Goal: Task Accomplishment & Management: Use online tool/utility

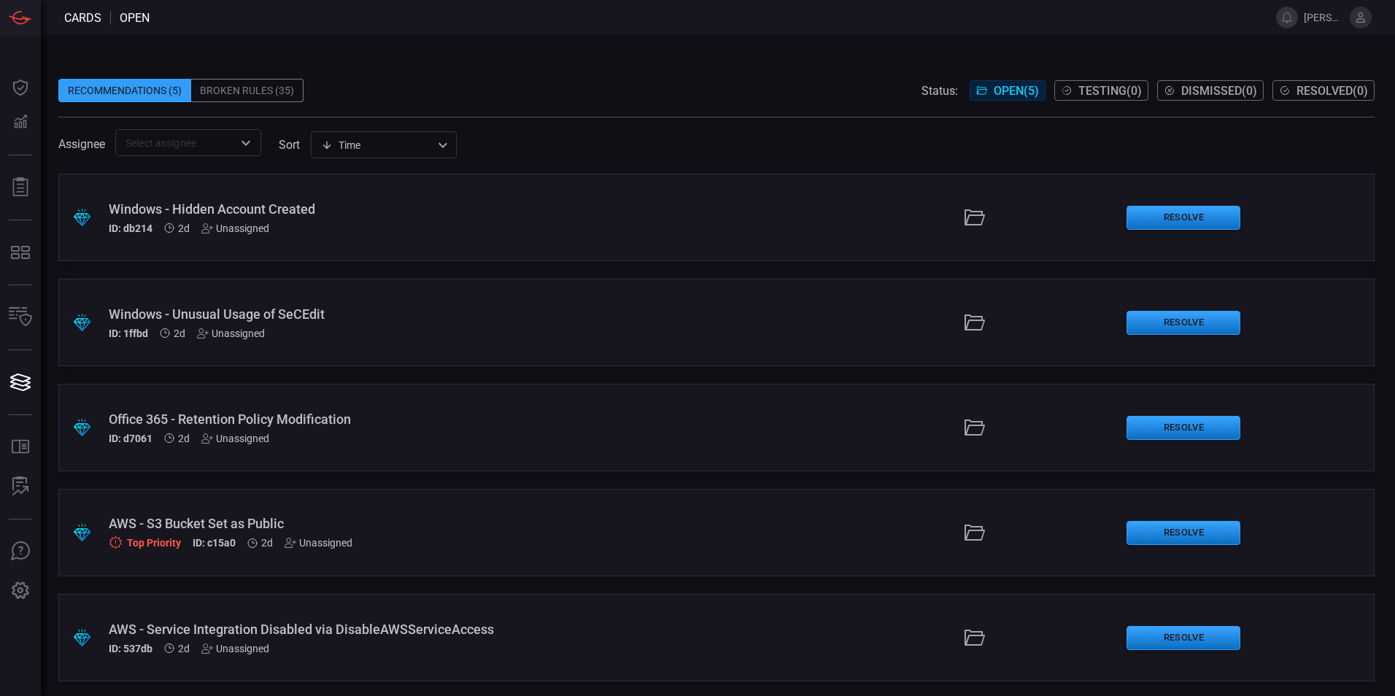
click at [317, 223] on div "ID: db214 2d Unassigned" at bounding box center [339, 229] width 460 height 12
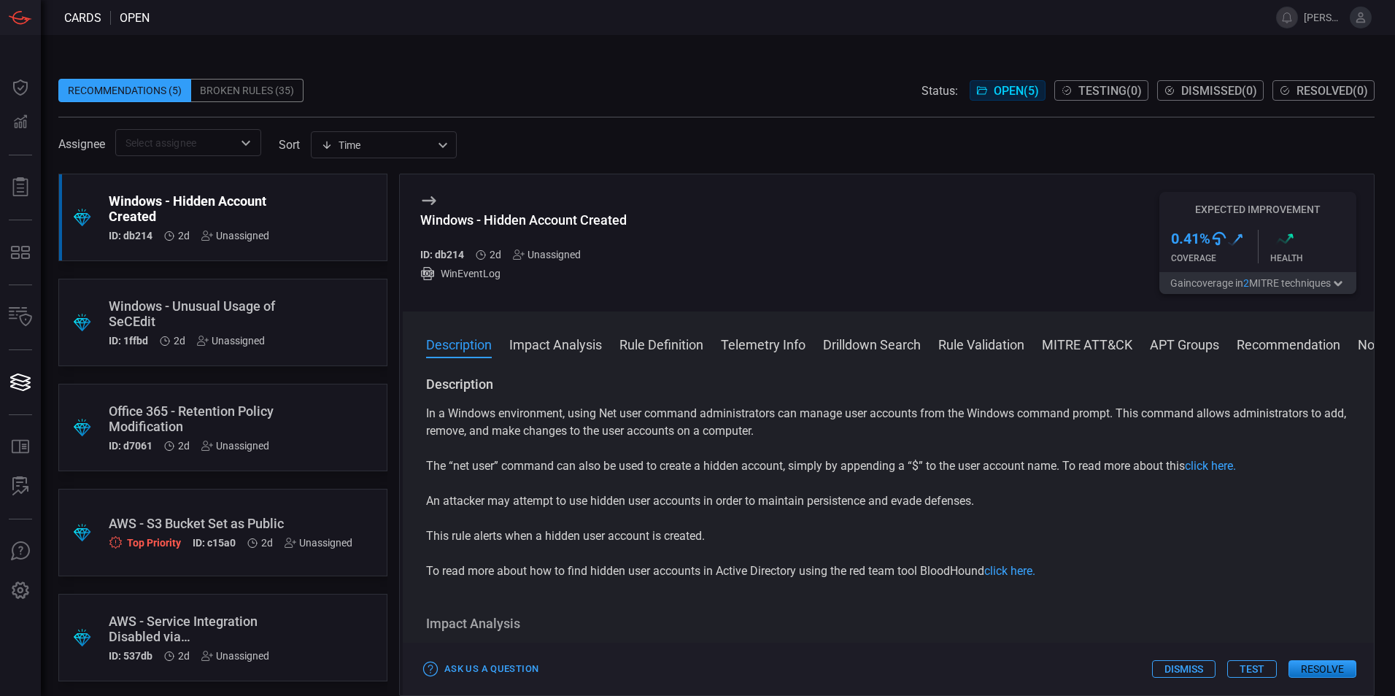
click at [672, 338] on button "Rule Definition" at bounding box center [662, 344] width 84 height 18
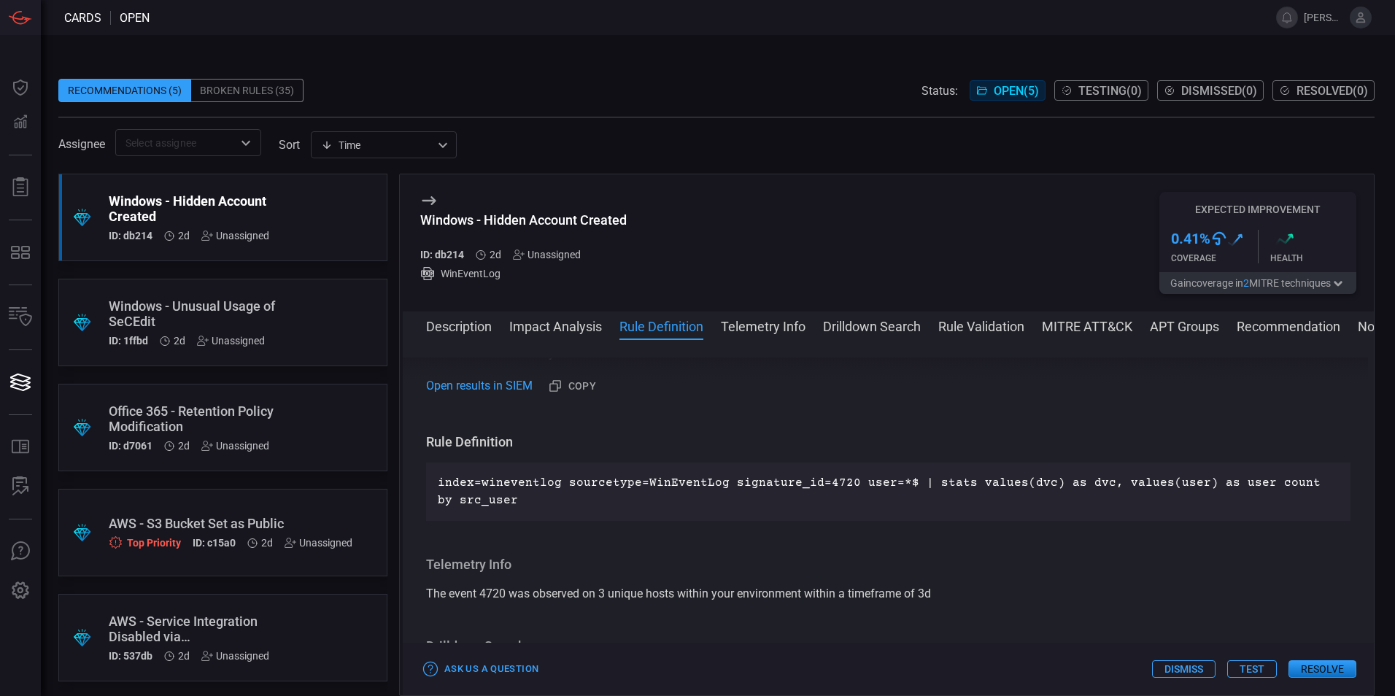
scroll to position [510, 0]
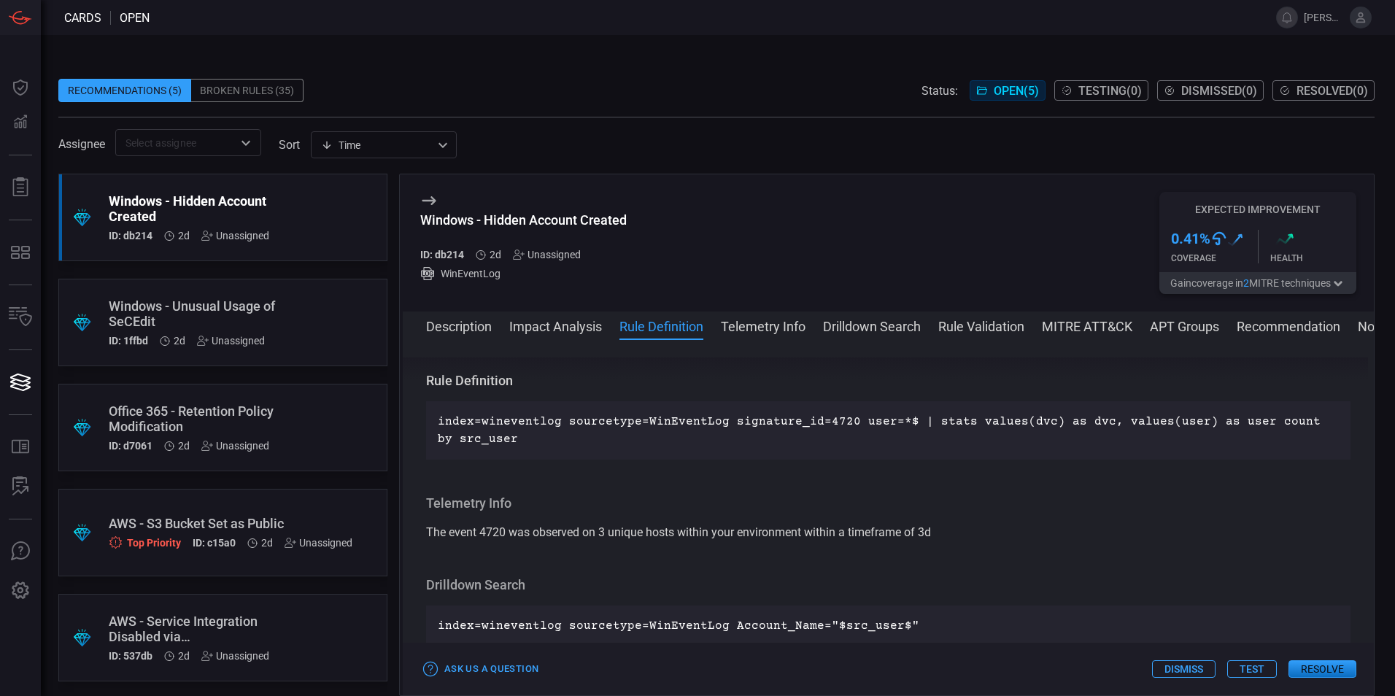
click at [769, 318] on button "Telemetry Info" at bounding box center [763, 326] width 85 height 18
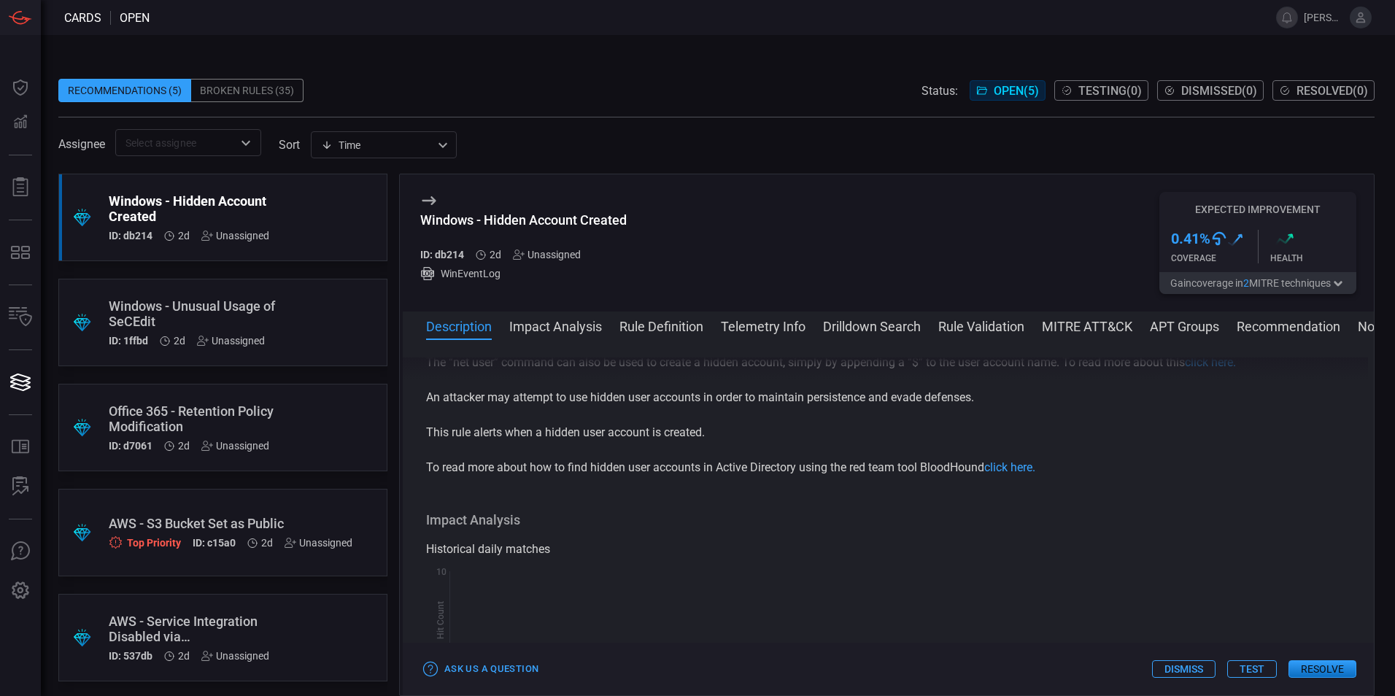
scroll to position [0, 0]
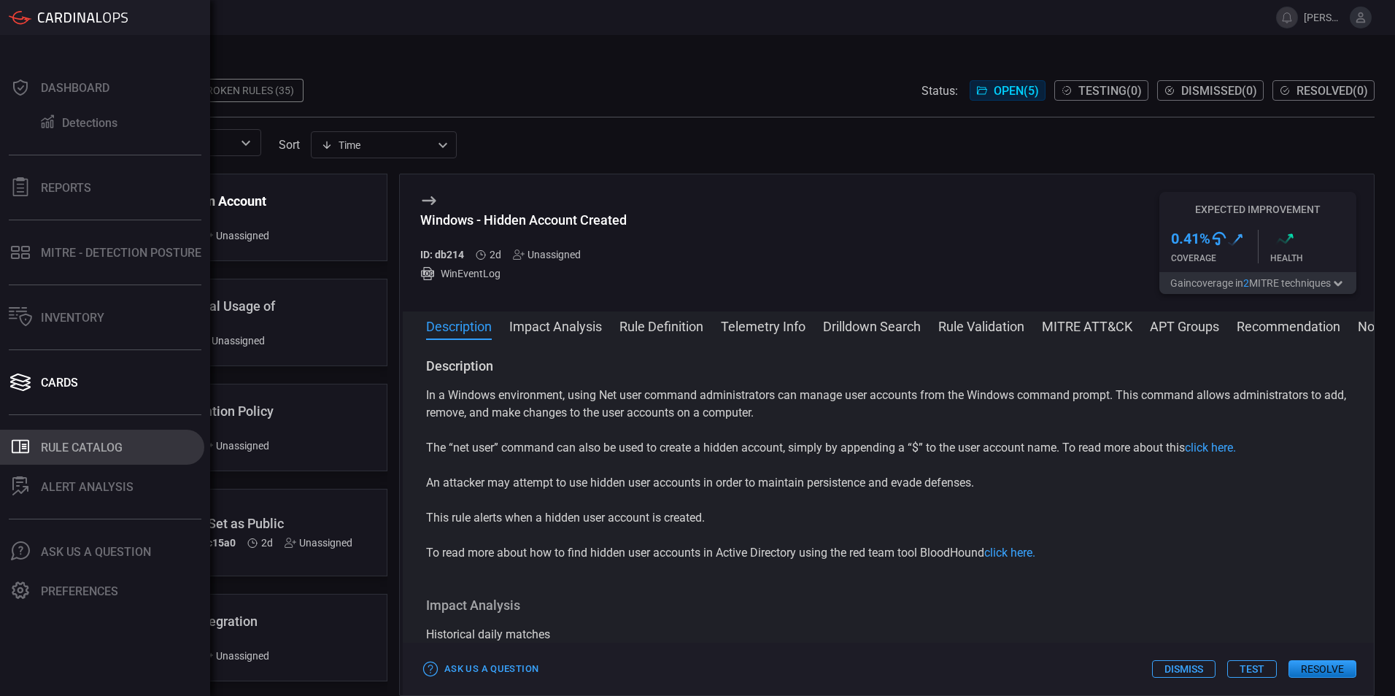
drag, startPoint x: 69, startPoint y: 438, endPoint x: 80, endPoint y: 441, distance: 12.2
click at [69, 439] on button ".st0_rule_catalog_icon{fill: currentColor;} Rule Catalog" at bounding box center [102, 447] width 204 height 35
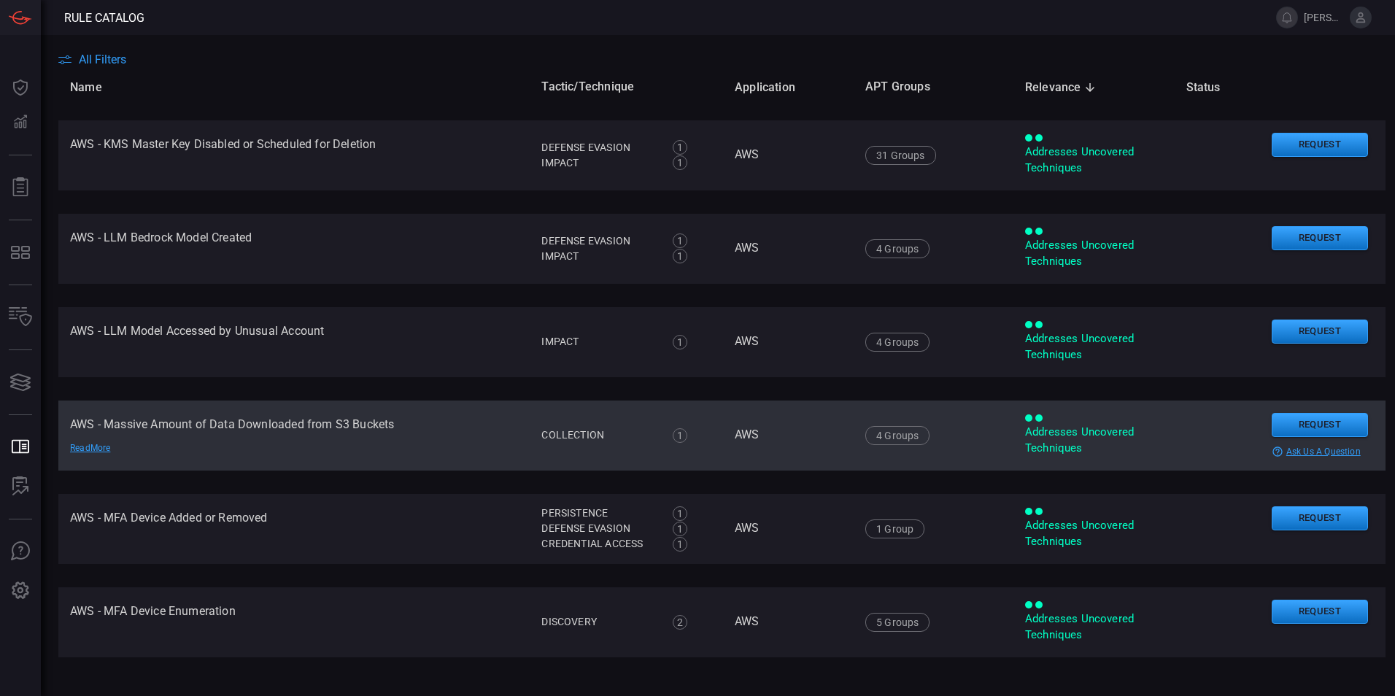
scroll to position [4155, 0]
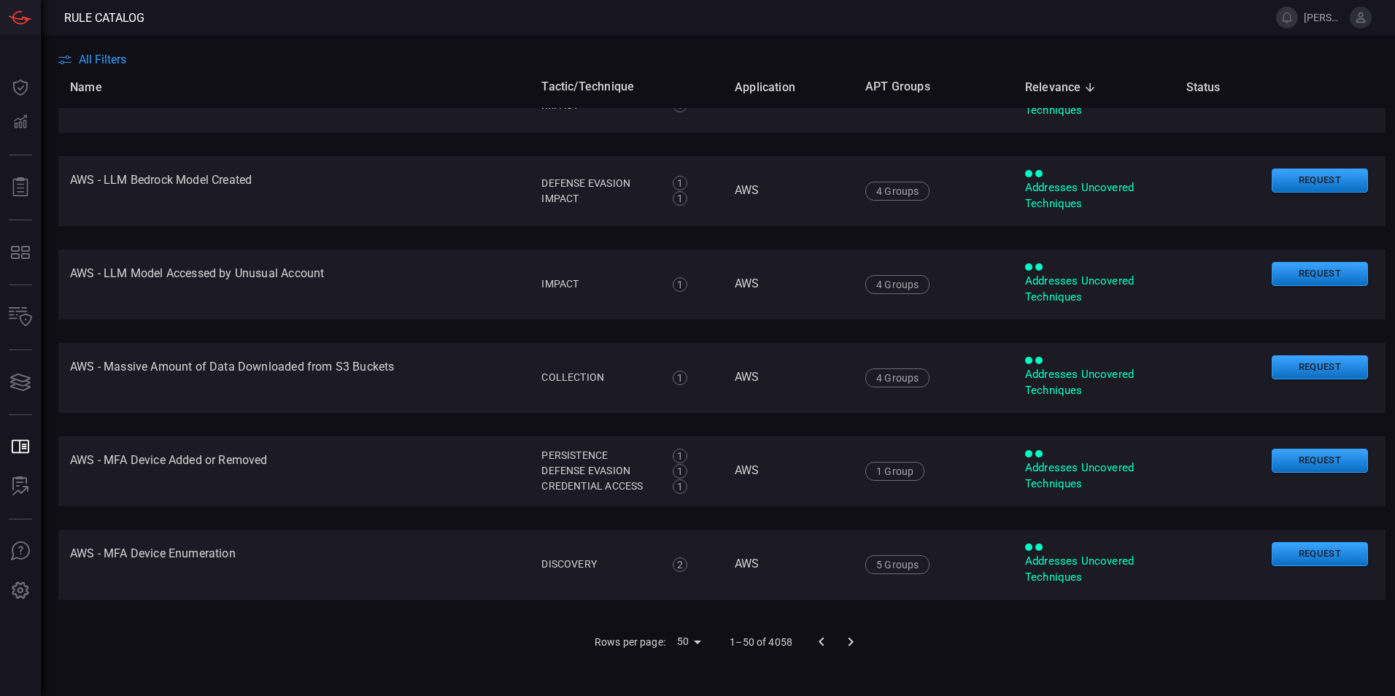
click at [677, 647] on body "Rule Catalog branden.carter Dashboard Dashboard Detections Detections Reports R…" at bounding box center [697, 348] width 1395 height 696
click at [846, 644] on div at bounding box center [697, 348] width 1395 height 696
click at [692, 641] on body "Rule Catalog branden.carter Dashboard Dashboard Detections Detections Reports R…" at bounding box center [697, 348] width 1395 height 696
click at [682, 674] on li "100" at bounding box center [683, 665] width 43 height 26
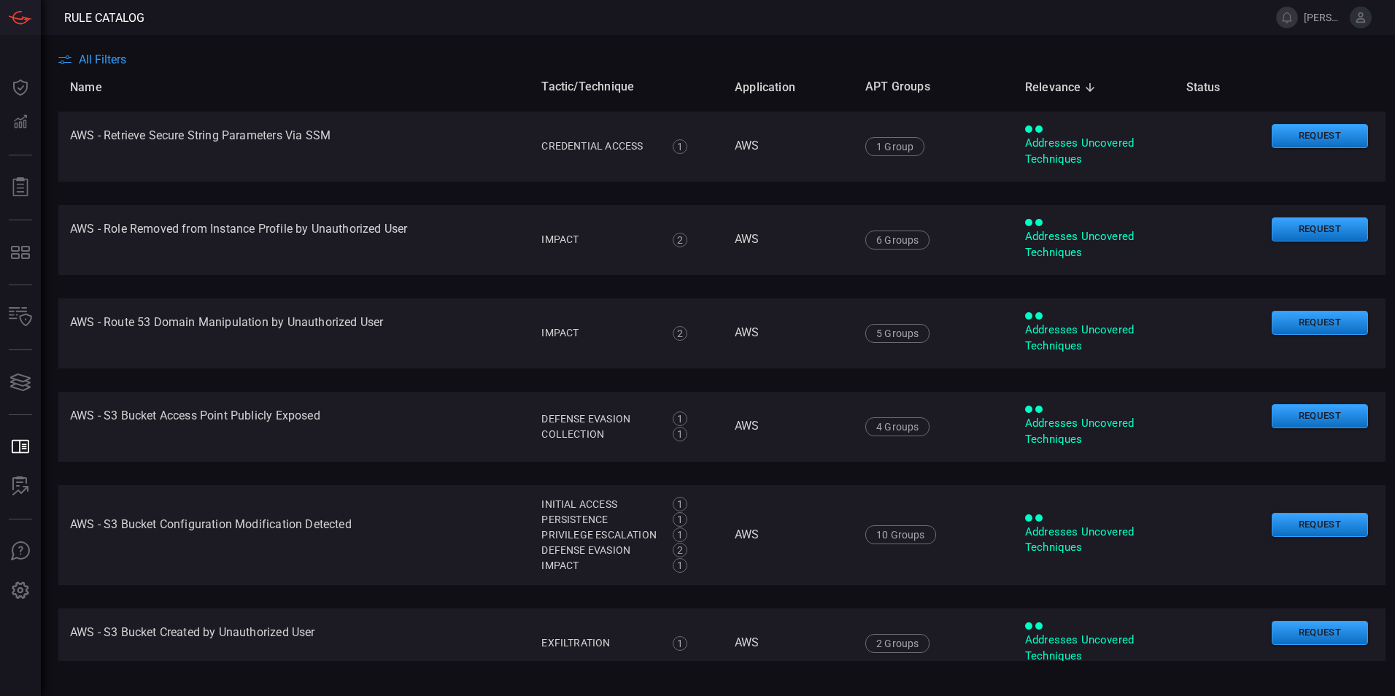
scroll to position [8885, 0]
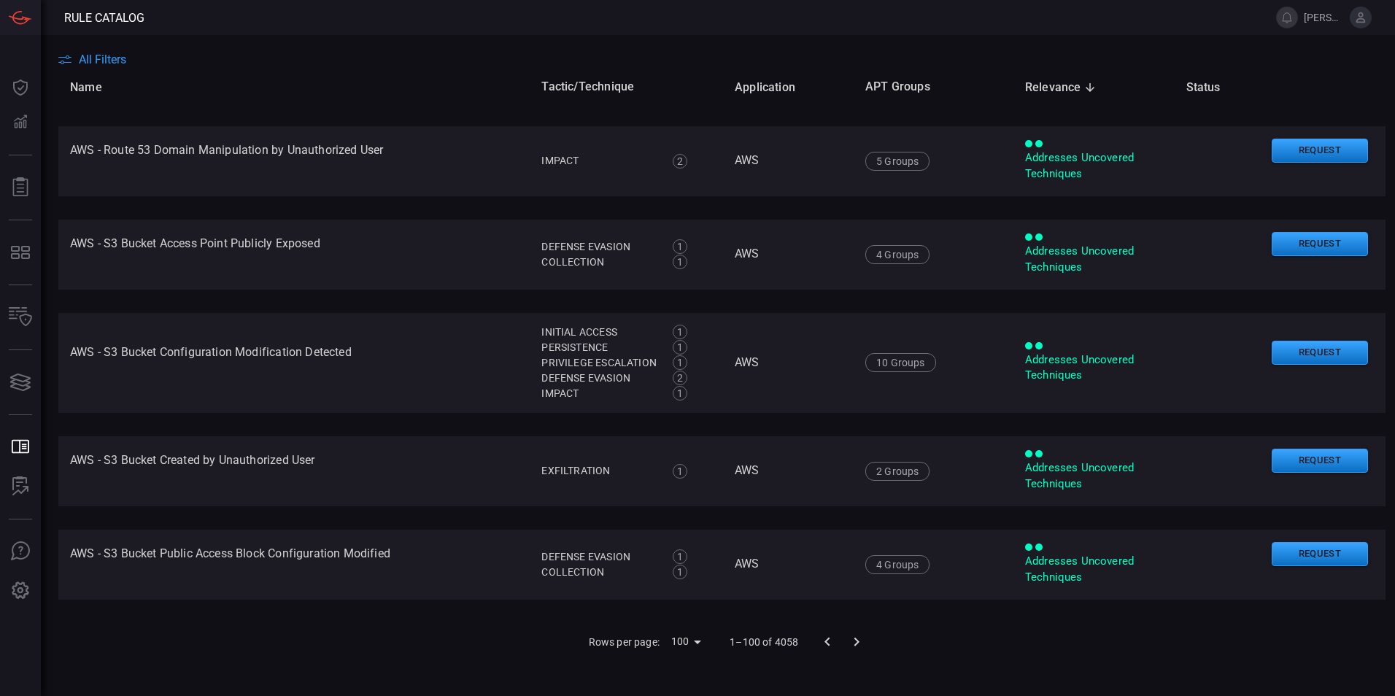
click at [854, 640] on icon "Go to next page" at bounding box center [856, 642] width 5 height 9
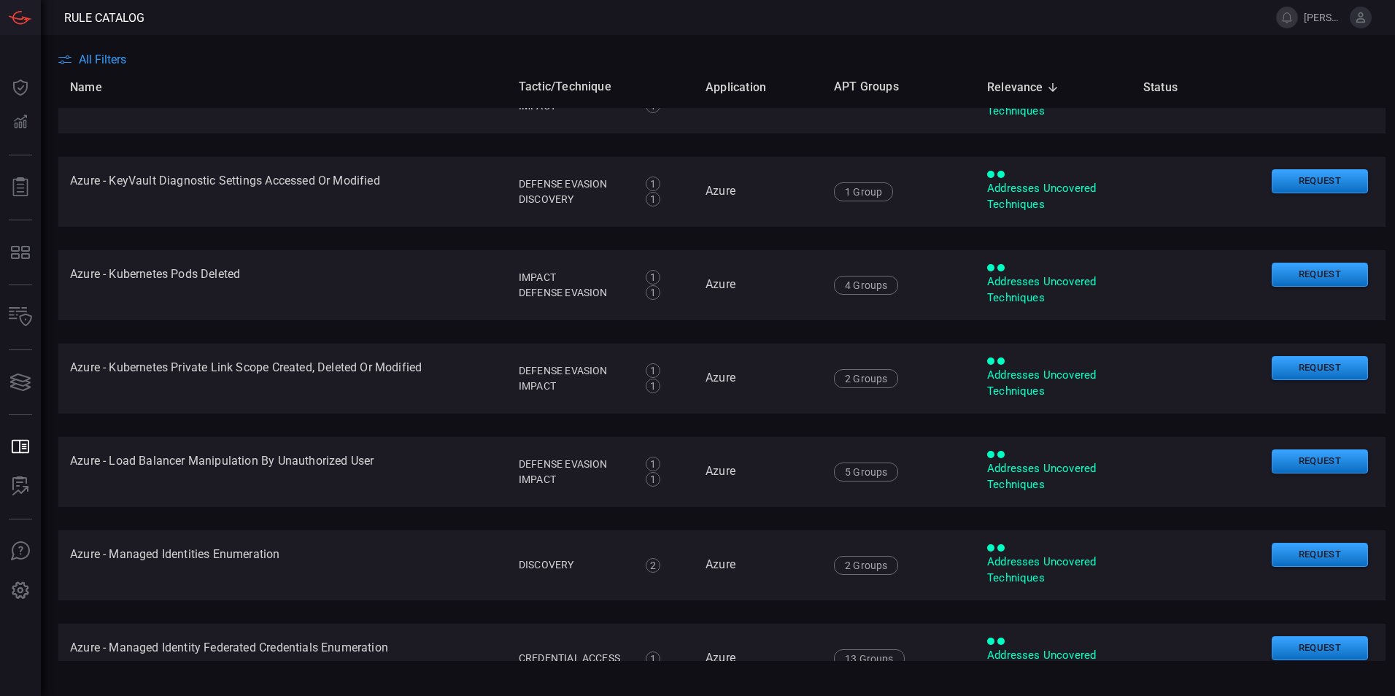
scroll to position [8891, 0]
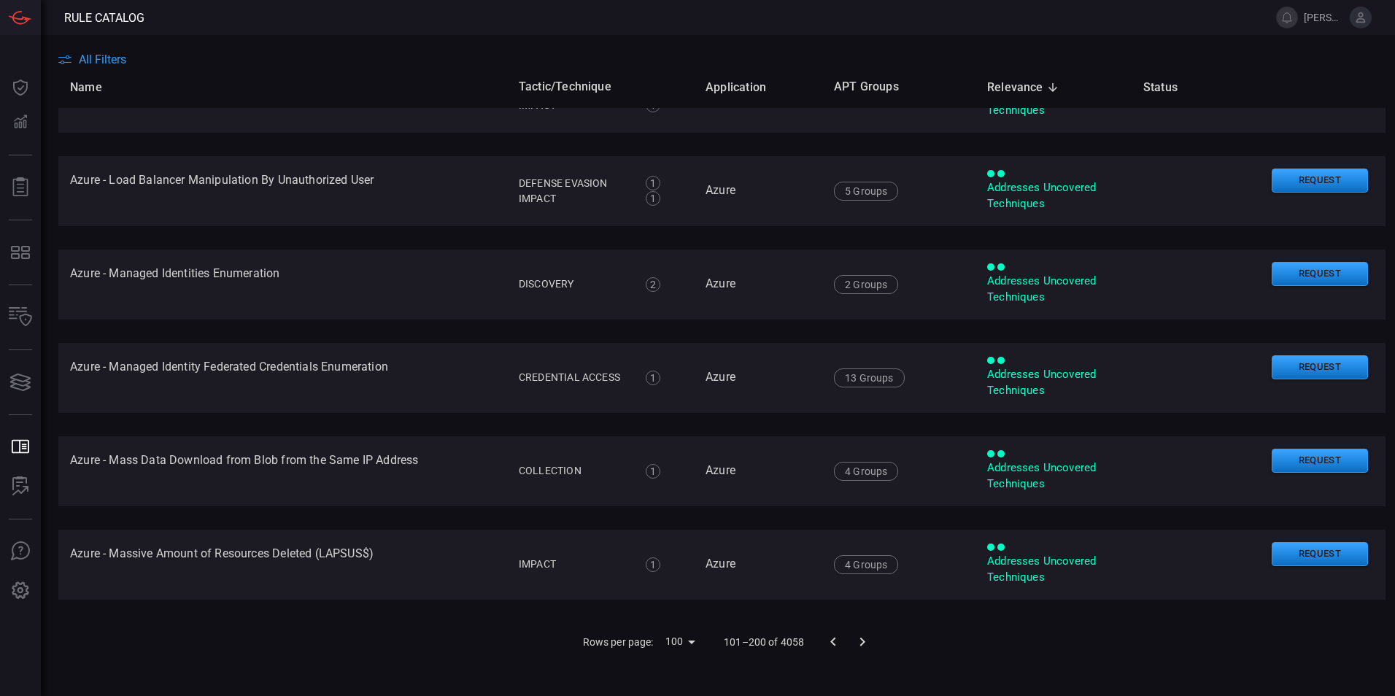
click at [862, 642] on icon "Go to next page" at bounding box center [863, 642] width 18 height 18
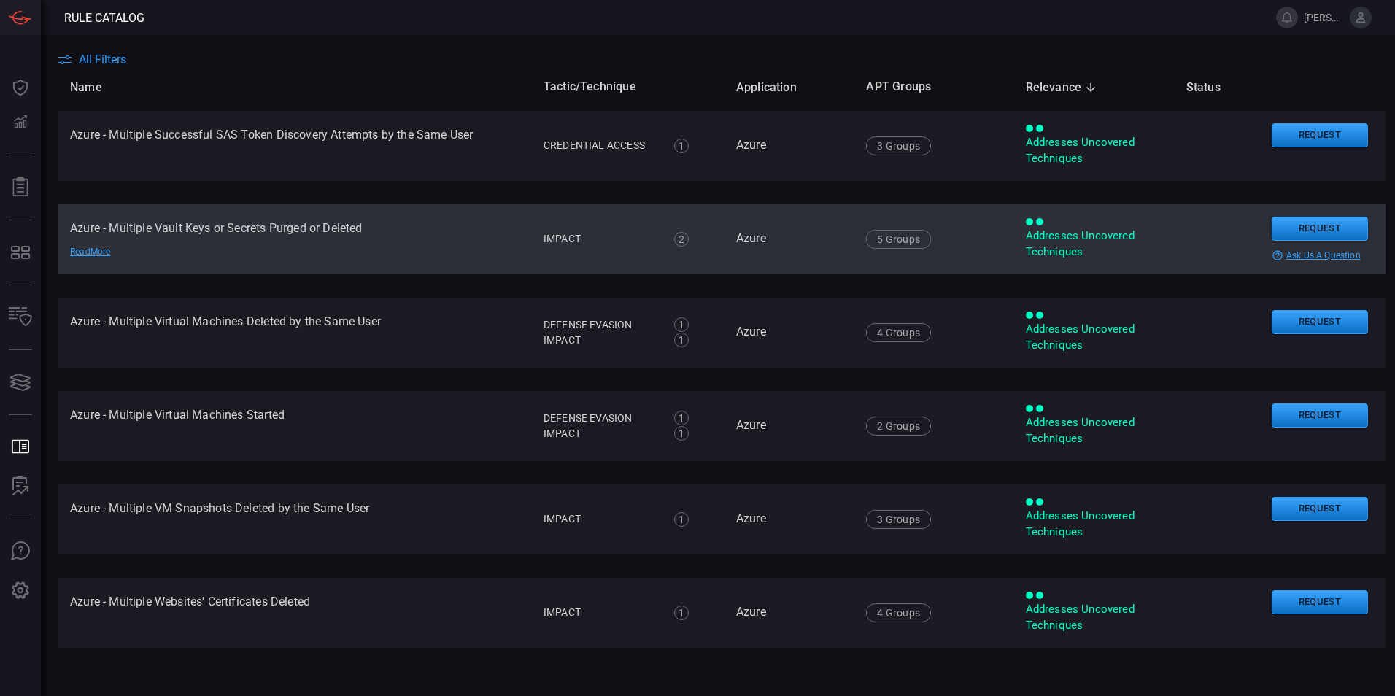
scroll to position [1313, 0]
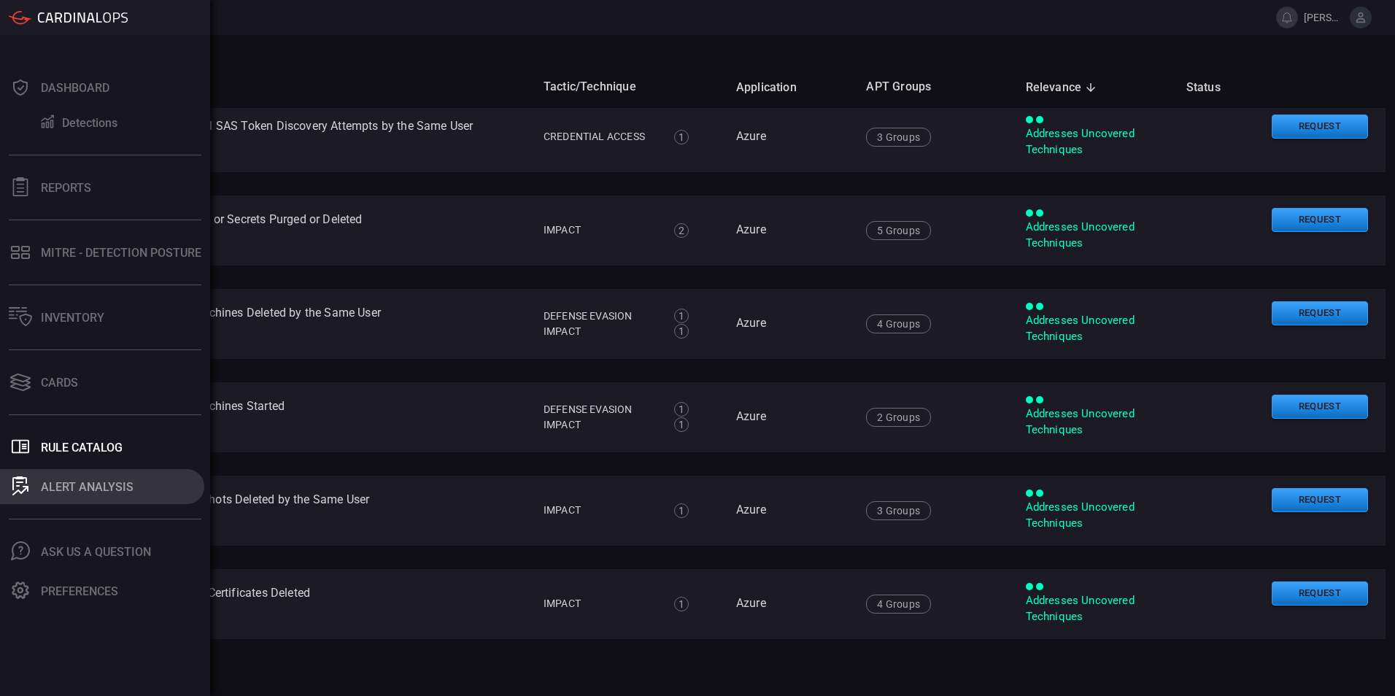
click at [11, 488] on div at bounding box center [20, 486] width 23 height 20
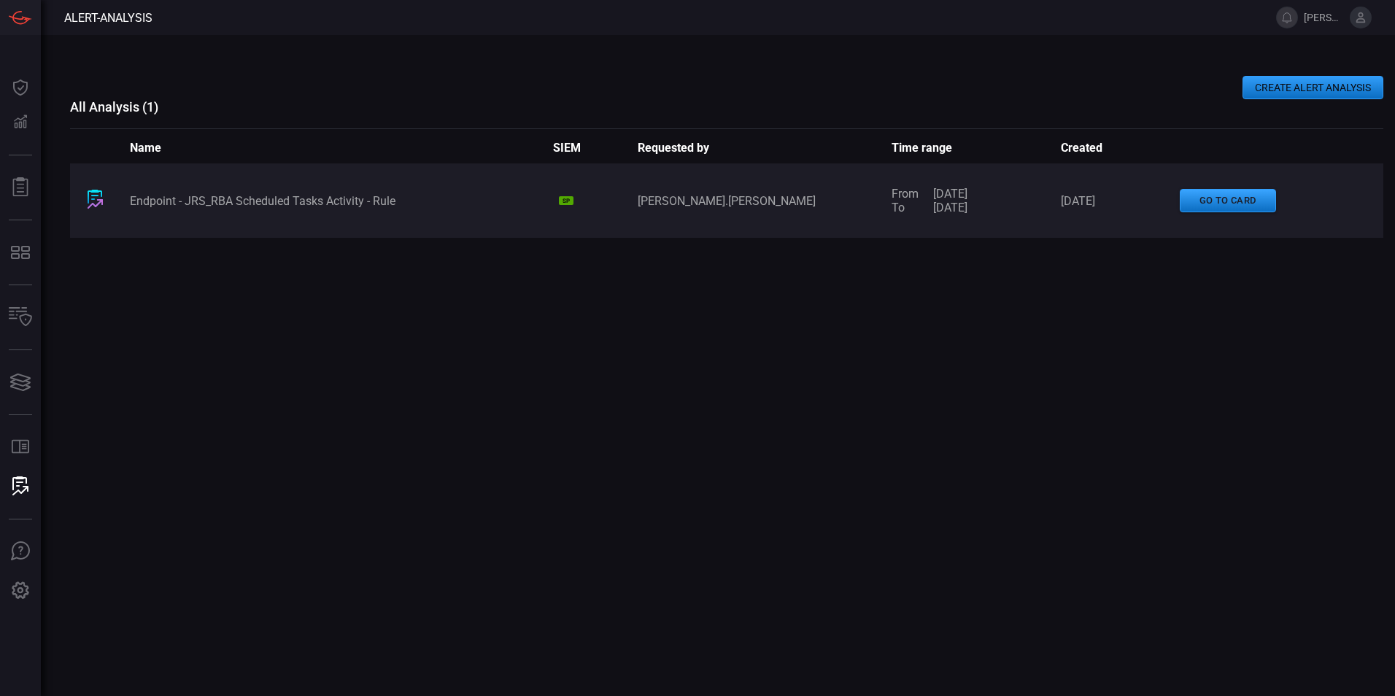
drag, startPoint x: 1360, startPoint y: 80, endPoint x: 1320, endPoint y: 96, distance: 43.2
click at [1359, 80] on button "CREATE ALERT ANALYSIS" at bounding box center [1313, 87] width 141 height 23
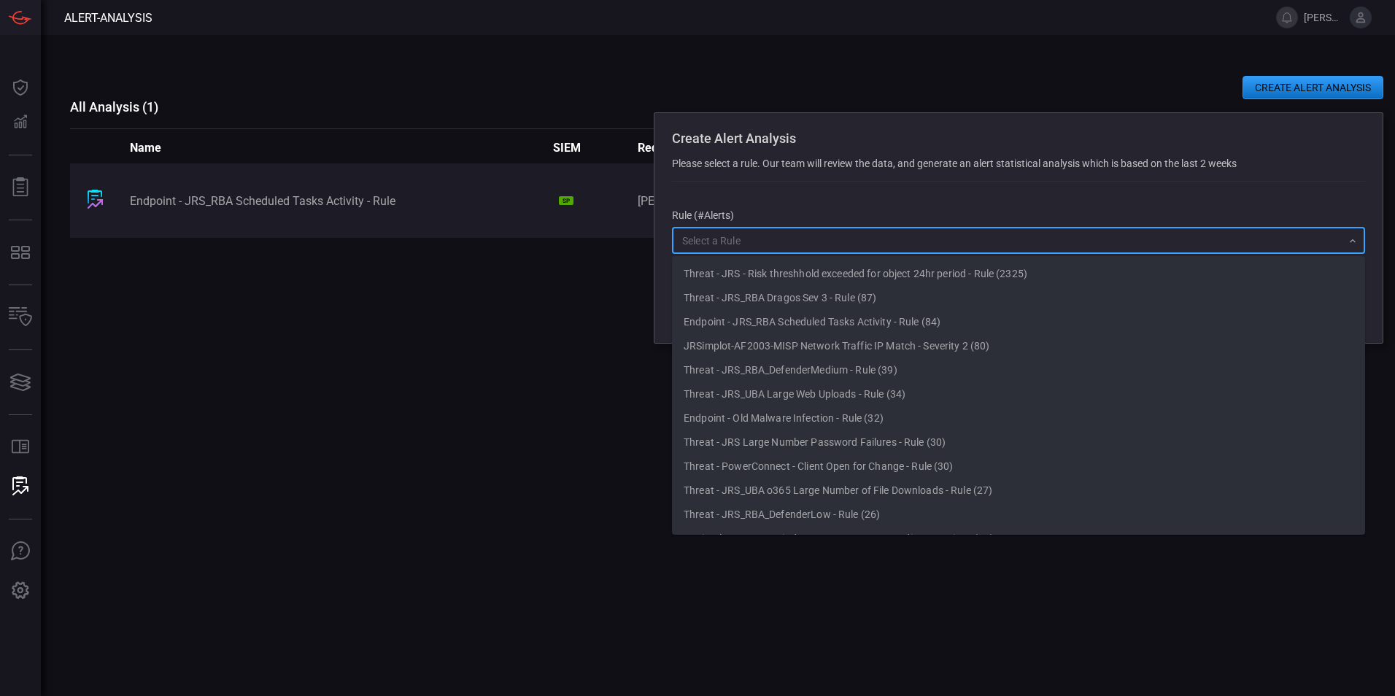
click at [883, 240] on input "text" at bounding box center [1006, 240] width 660 height 18
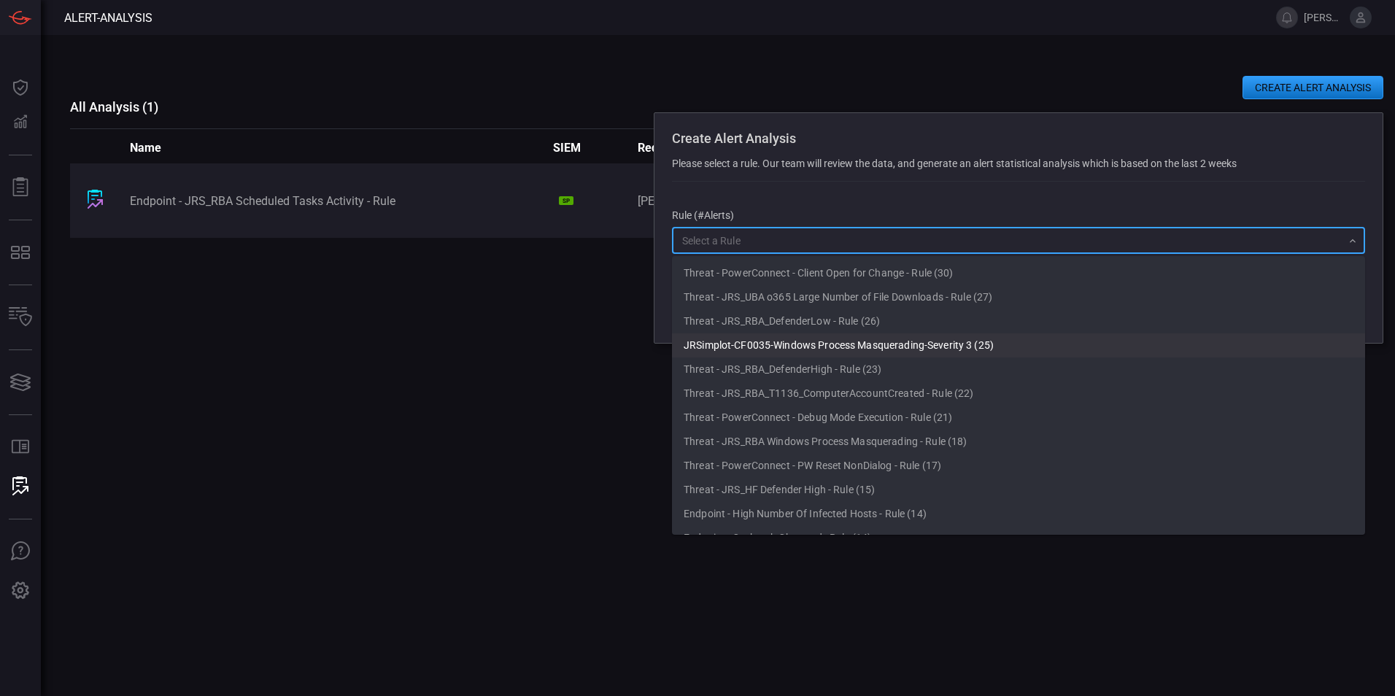
scroll to position [219, 0]
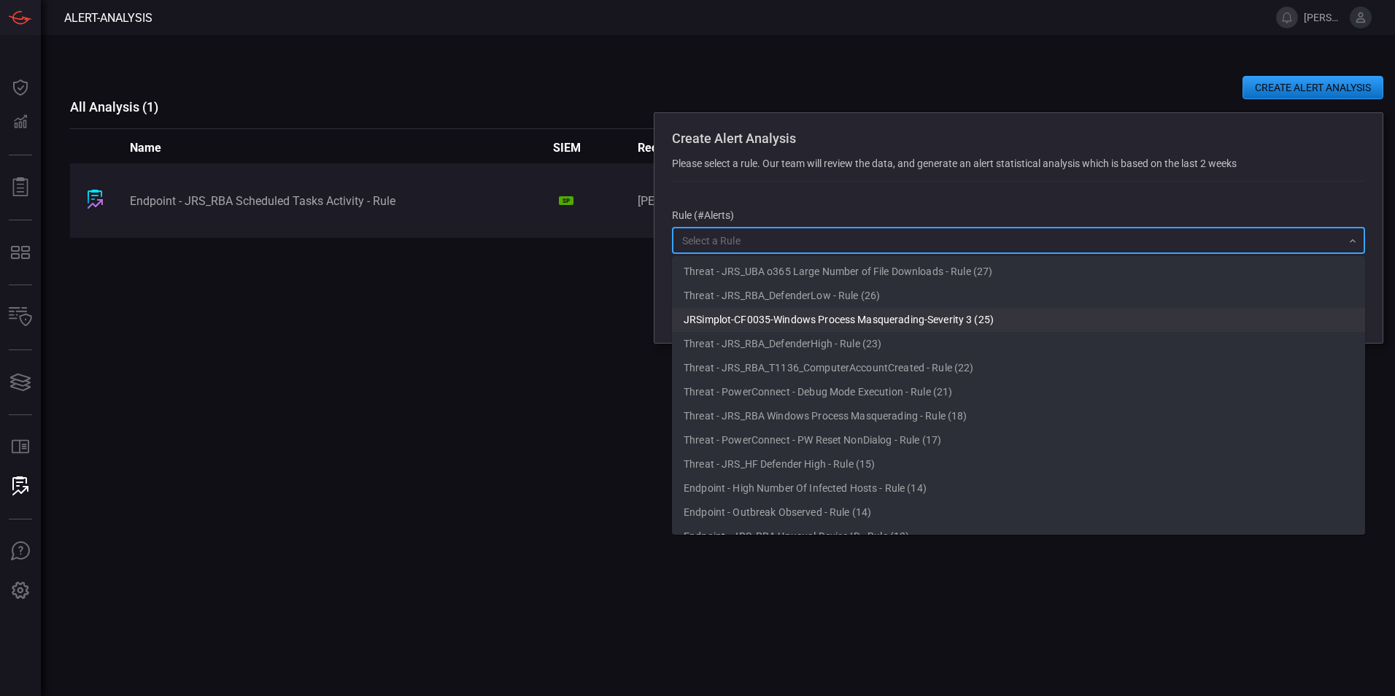
click at [929, 320] on li "JRSimplot-CF0035-Windows Process Masquerading-Severity 3 (25)" at bounding box center [1018, 320] width 693 height 24
type input "JRSimplot-CF0035-Windows Process Masquerading-Severity 3 (25)"
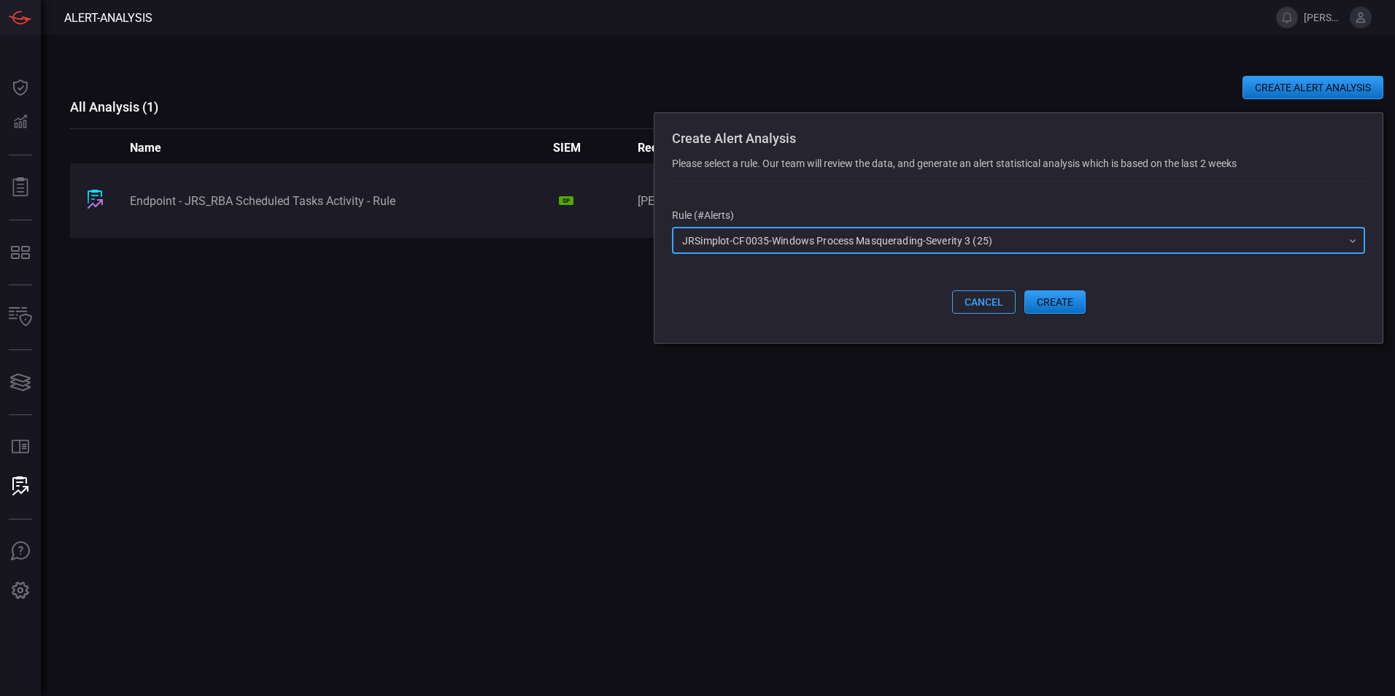
click at [1057, 307] on button "create" at bounding box center [1054, 301] width 61 height 23
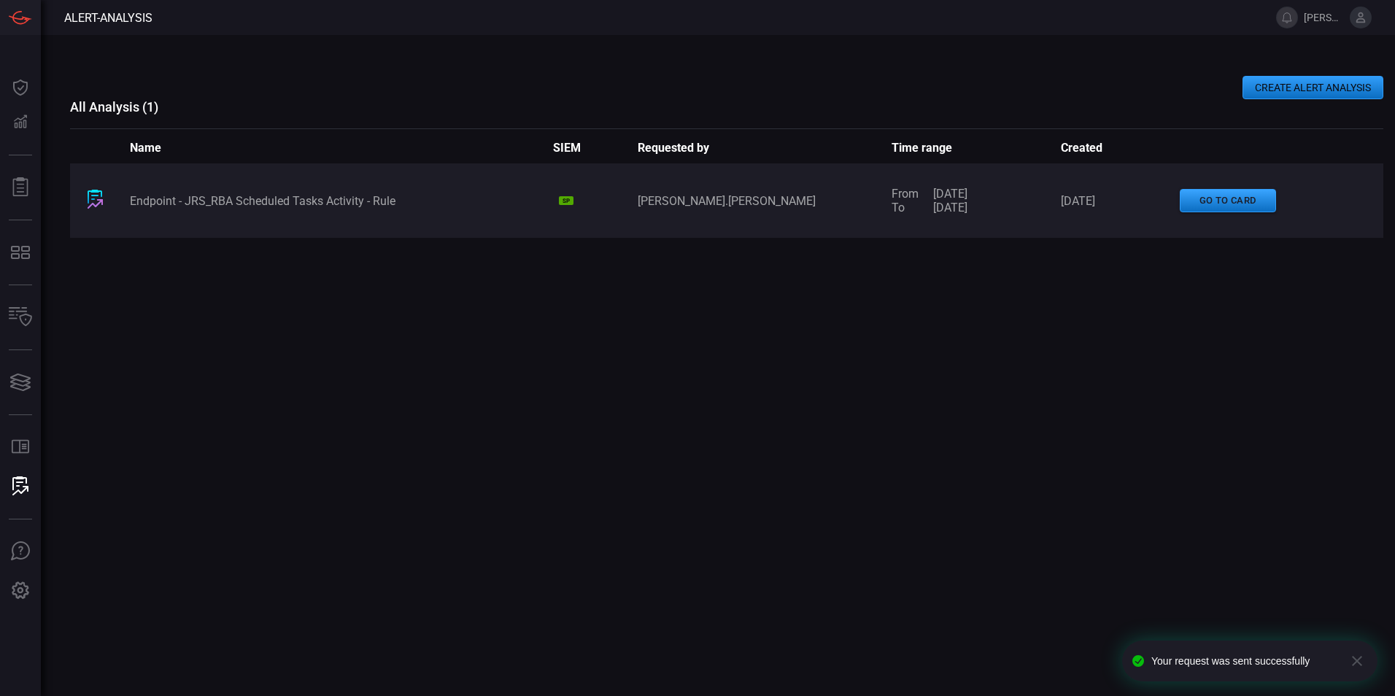
click at [591, 366] on div "Endpoint - JRS_RBA Scheduled Tasks Activity - Rule SP erik.jorgensen From 27/08…" at bounding box center [726, 379] width 1313 height 432
click at [1359, 657] on icon "button" at bounding box center [1357, 661] width 18 height 18
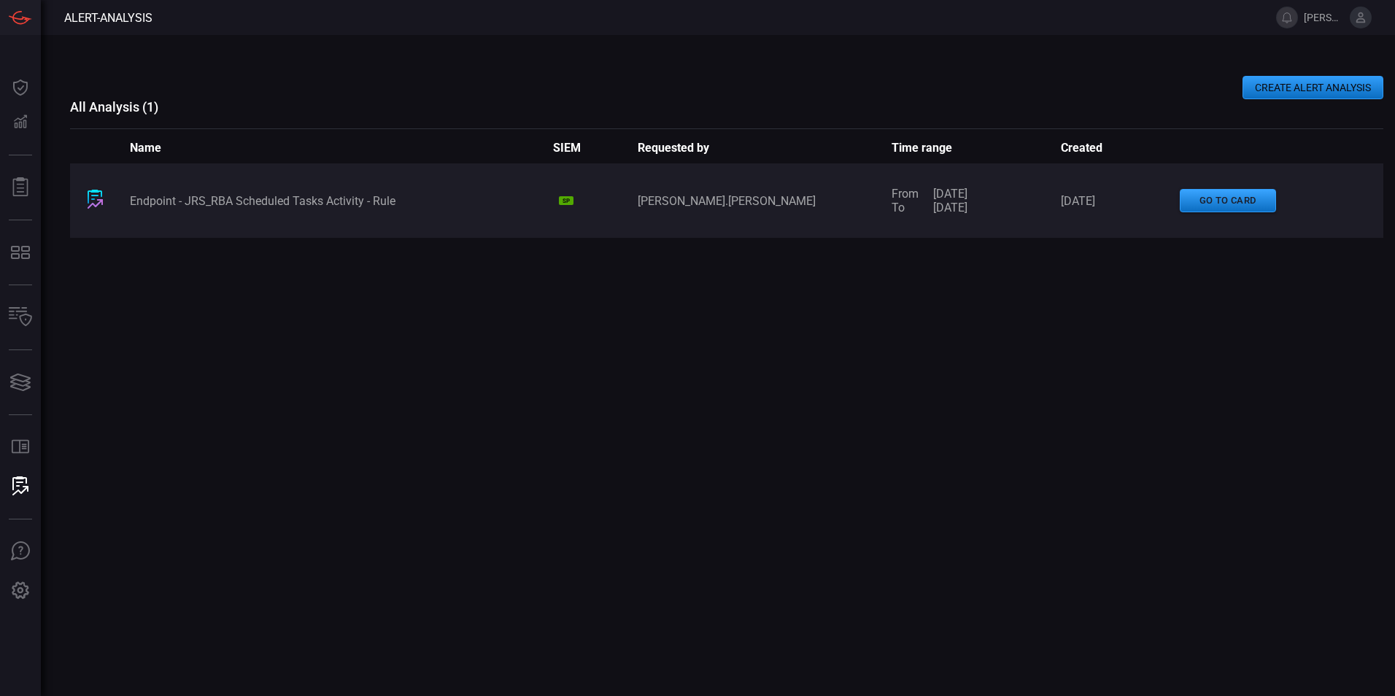
click at [877, 485] on div "Endpoint - JRS_RBA Scheduled Tasks Activity - Rule SP erik.jorgensen From 27/08…" at bounding box center [726, 379] width 1313 height 432
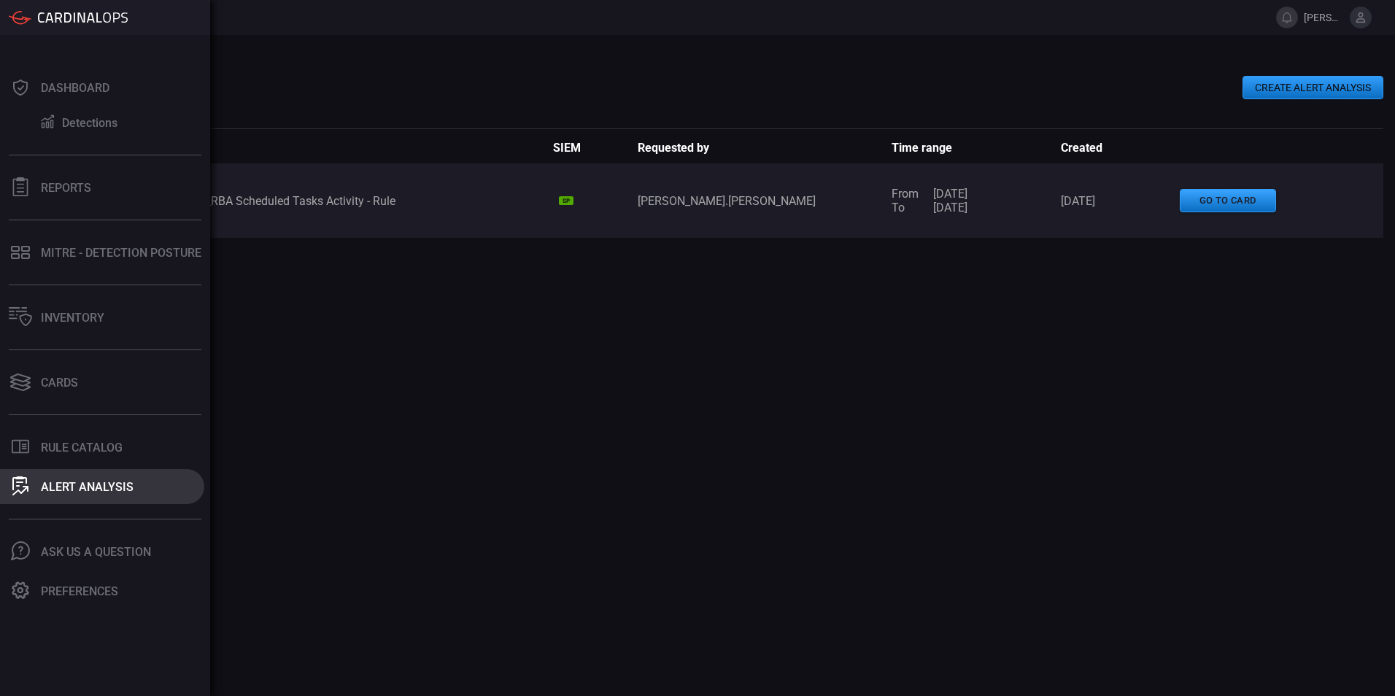
click at [42, 484] on div "ALERT ANALYSIS" at bounding box center [87, 487] width 93 height 14
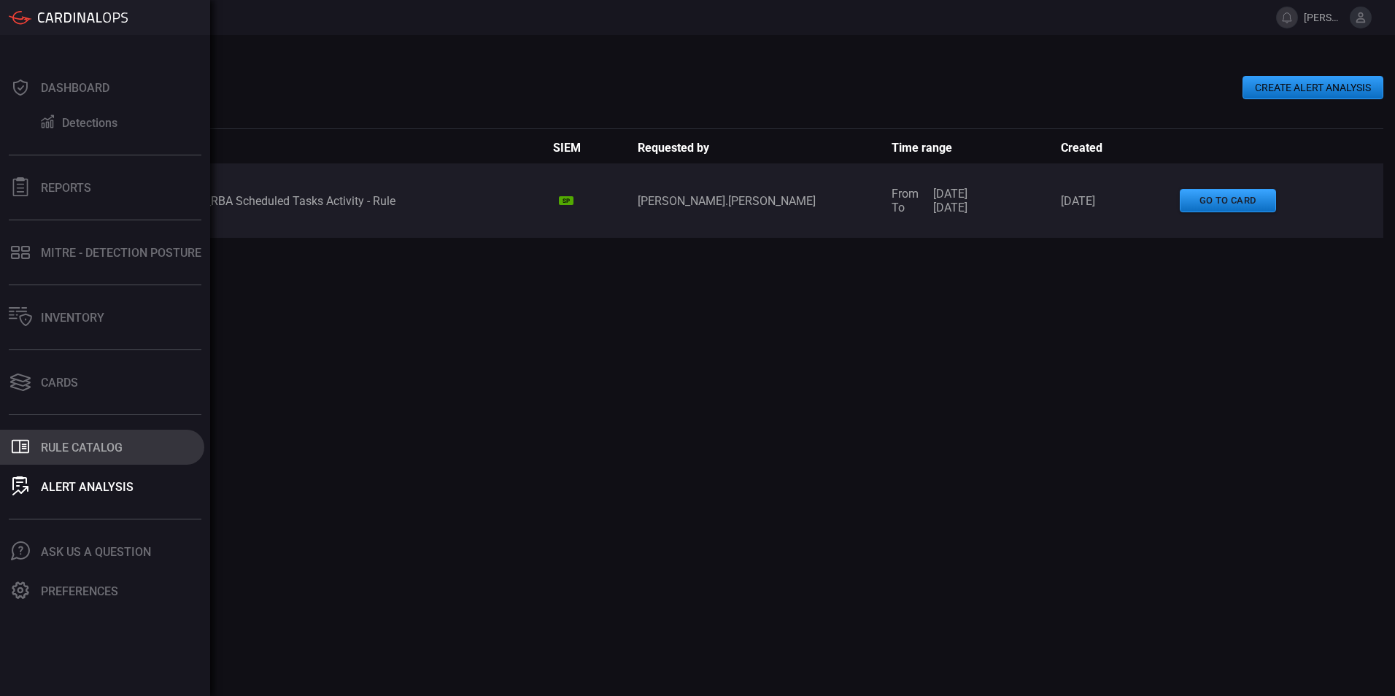
click at [56, 452] on div "Rule Catalog" at bounding box center [82, 448] width 82 height 14
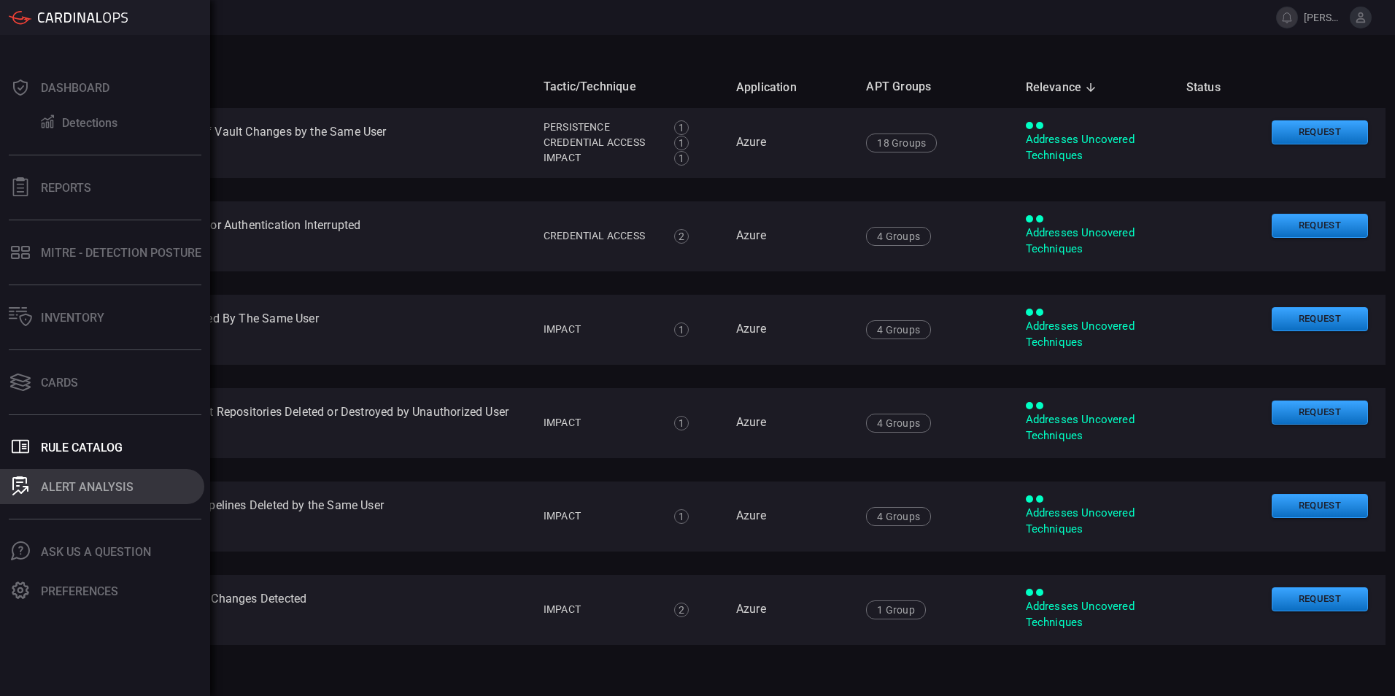
click at [18, 499] on button "ALERT ANALYSIS" at bounding box center [102, 486] width 204 height 35
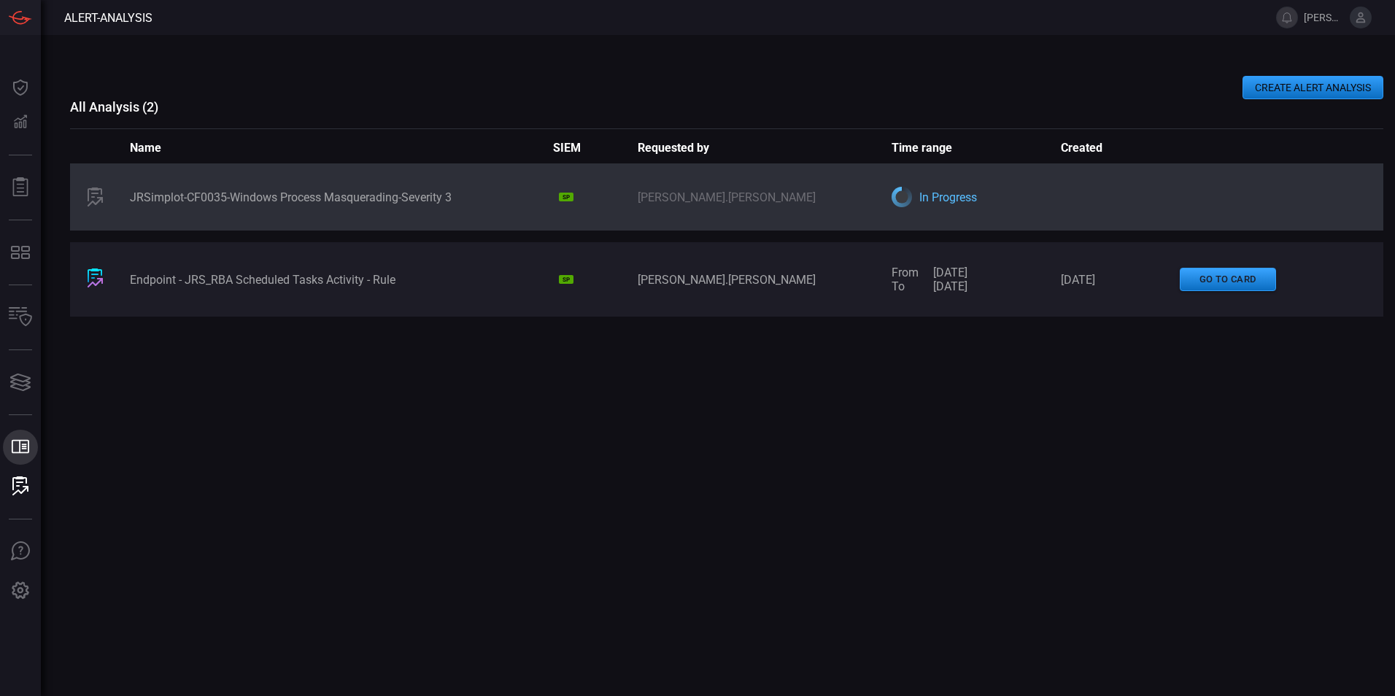
click at [24, 443] on icon ".st0_rule_catalog_icon{fill: currentColor;}" at bounding box center [20, 446] width 19 height 19
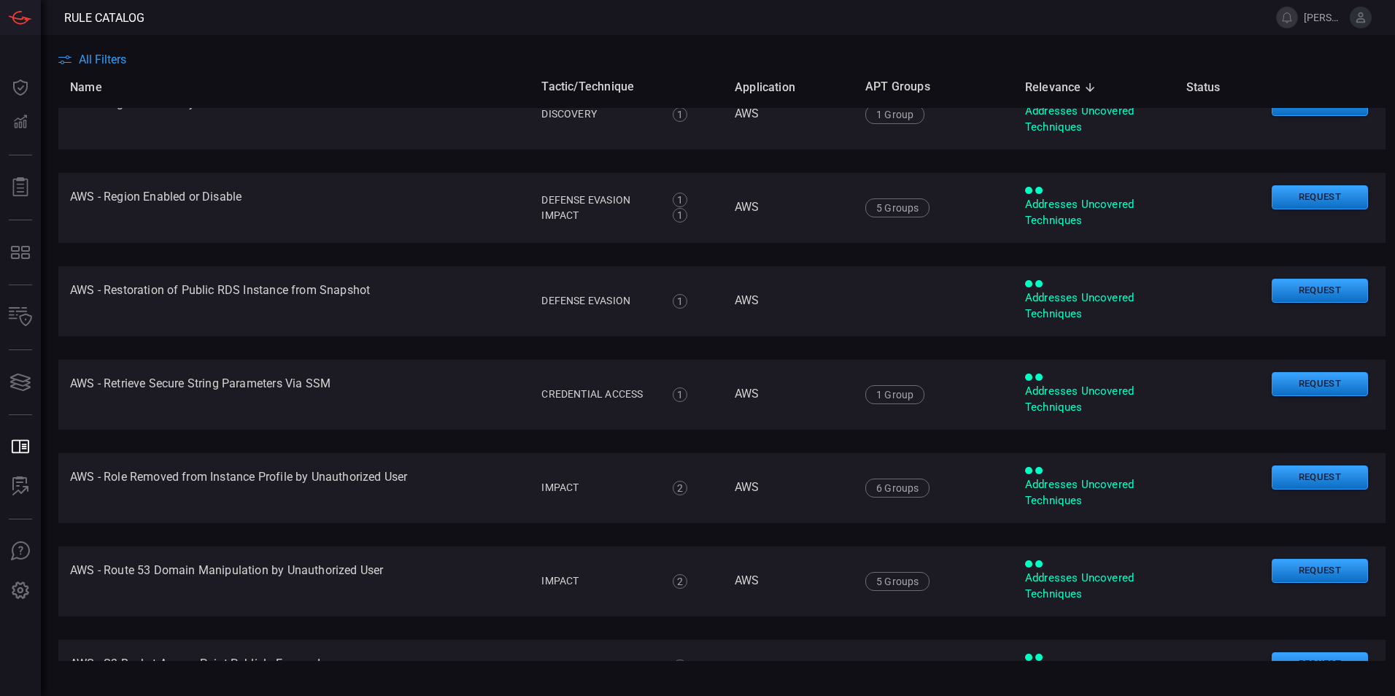
scroll to position [8885, 0]
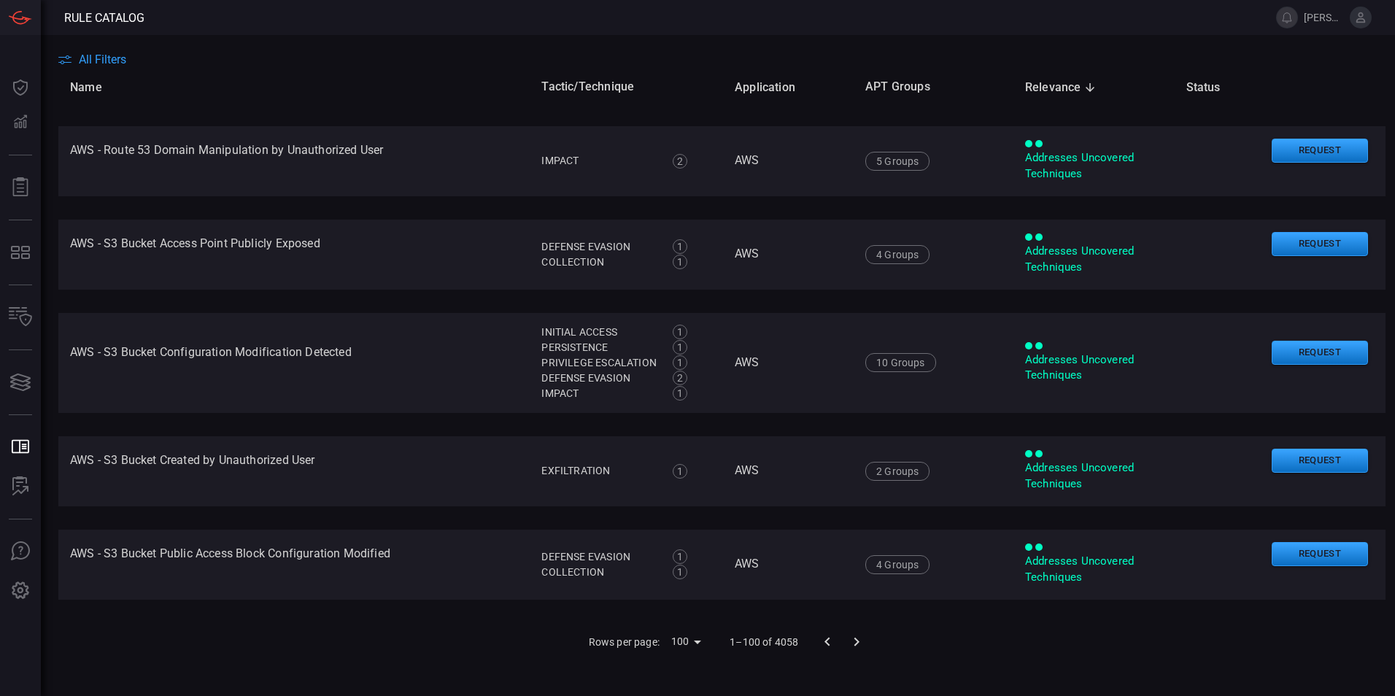
click at [854, 640] on icon "Go to next page" at bounding box center [857, 642] width 18 height 18
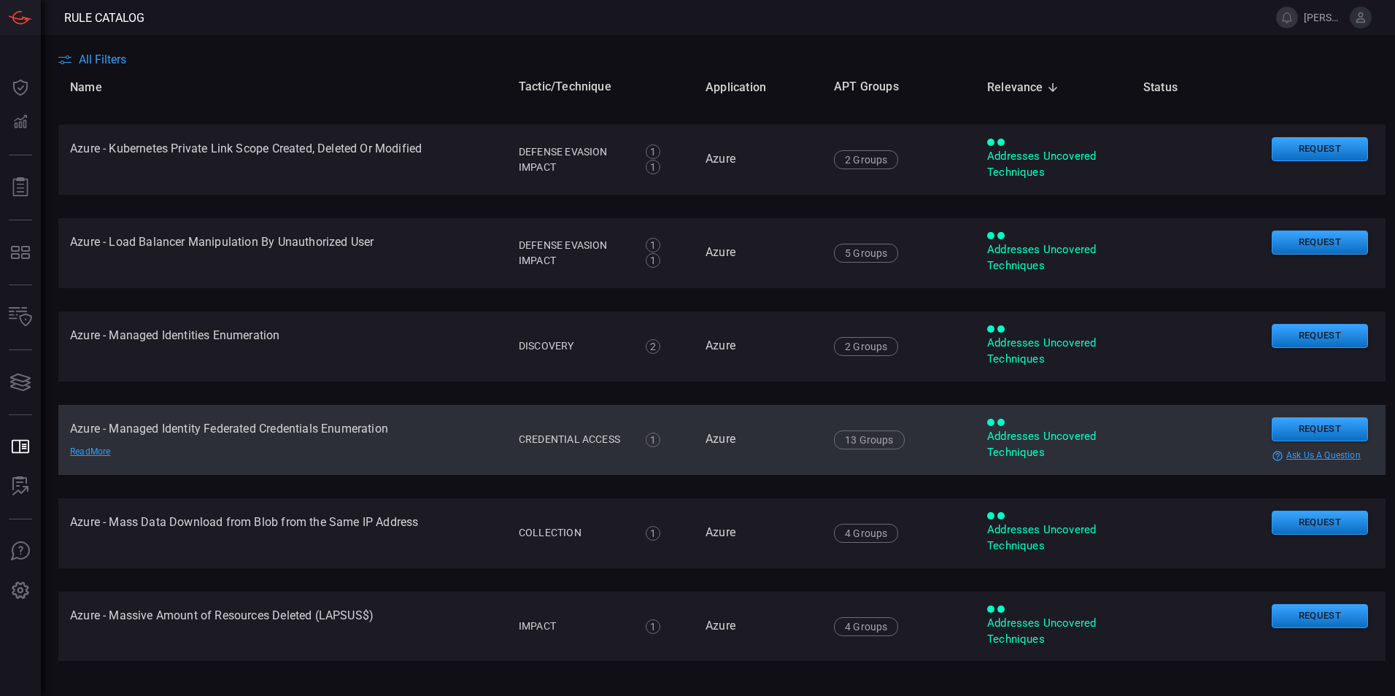
scroll to position [8891, 0]
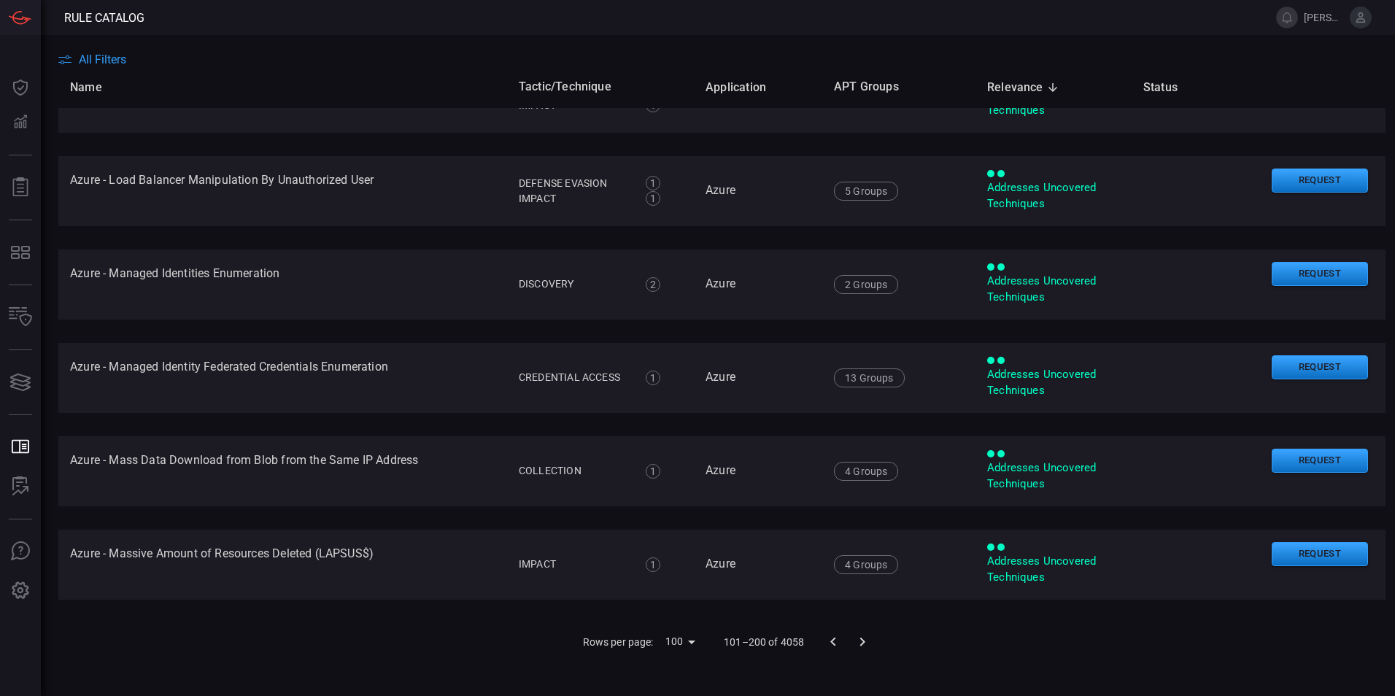
click at [854, 644] on icon "Go to next page" at bounding box center [863, 642] width 18 height 18
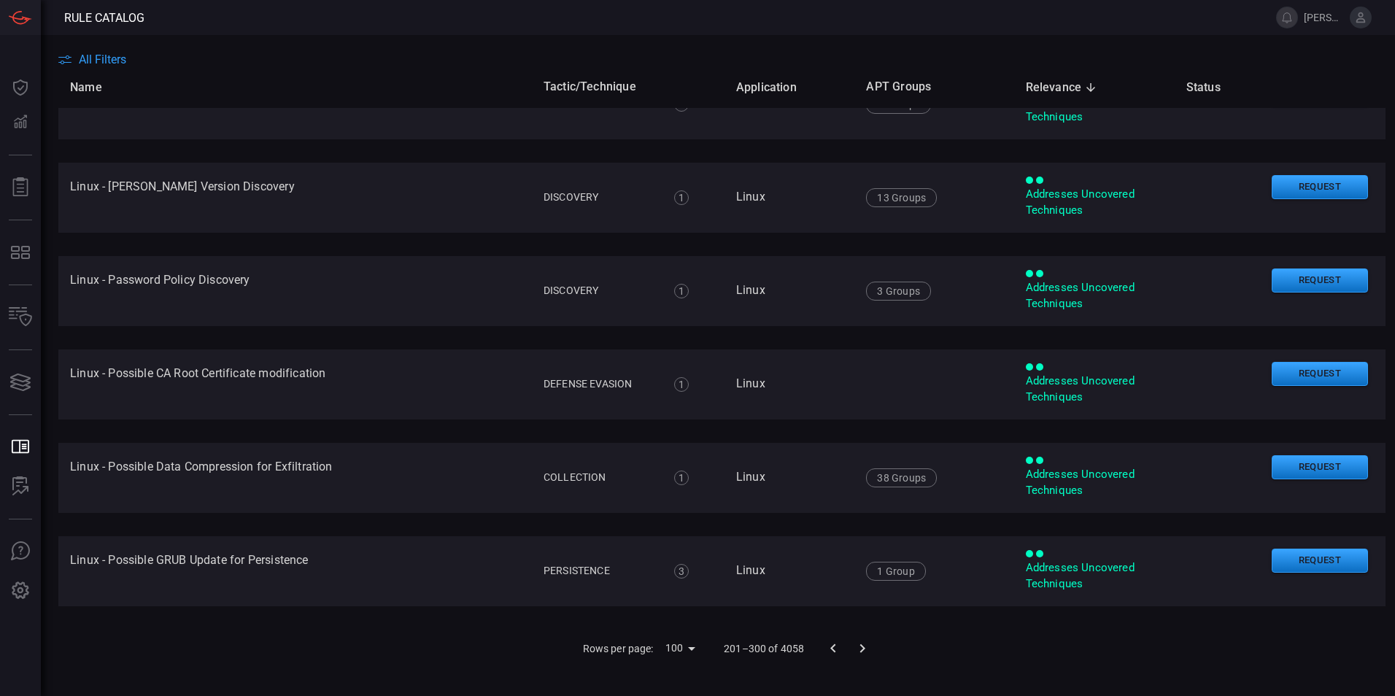
scroll to position [8862, 0]
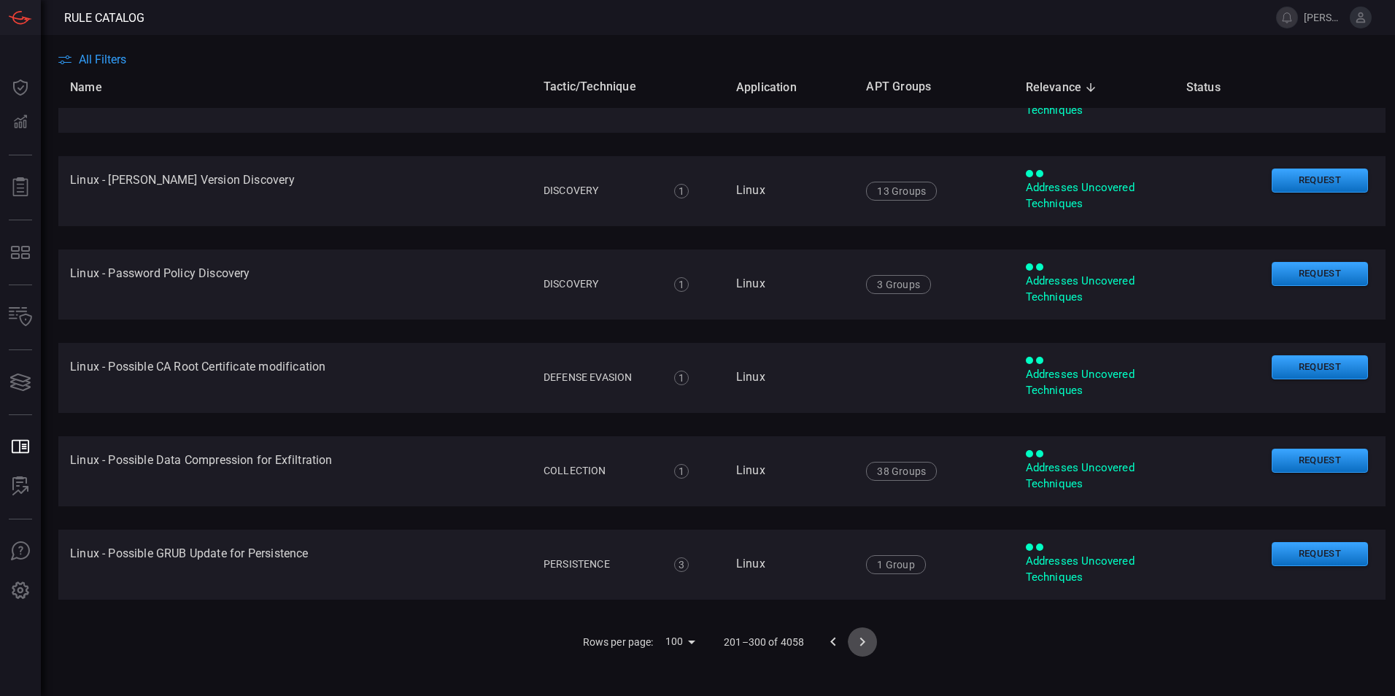
drag, startPoint x: 858, startPoint y: 637, endPoint x: 369, endPoint y: 425, distance: 532.7
click at [858, 637] on icon "Go to next page" at bounding box center [863, 642] width 18 height 18
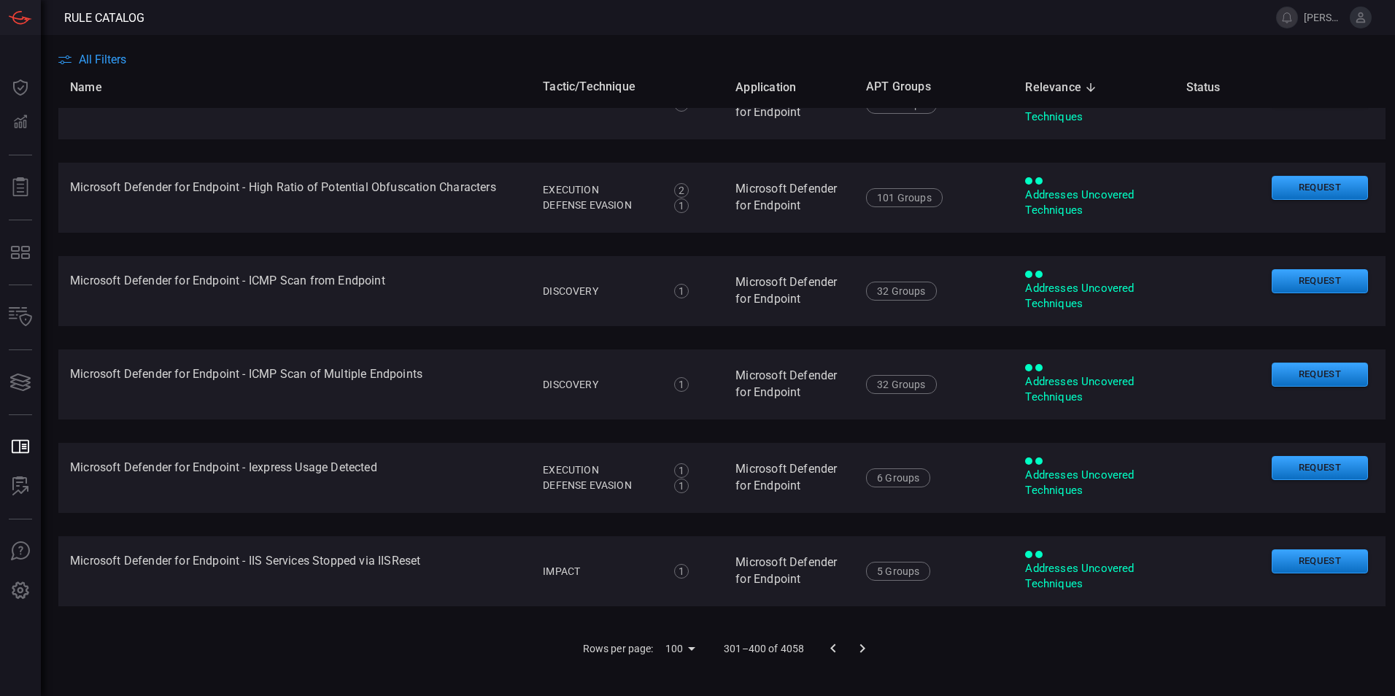
scroll to position [8945, 0]
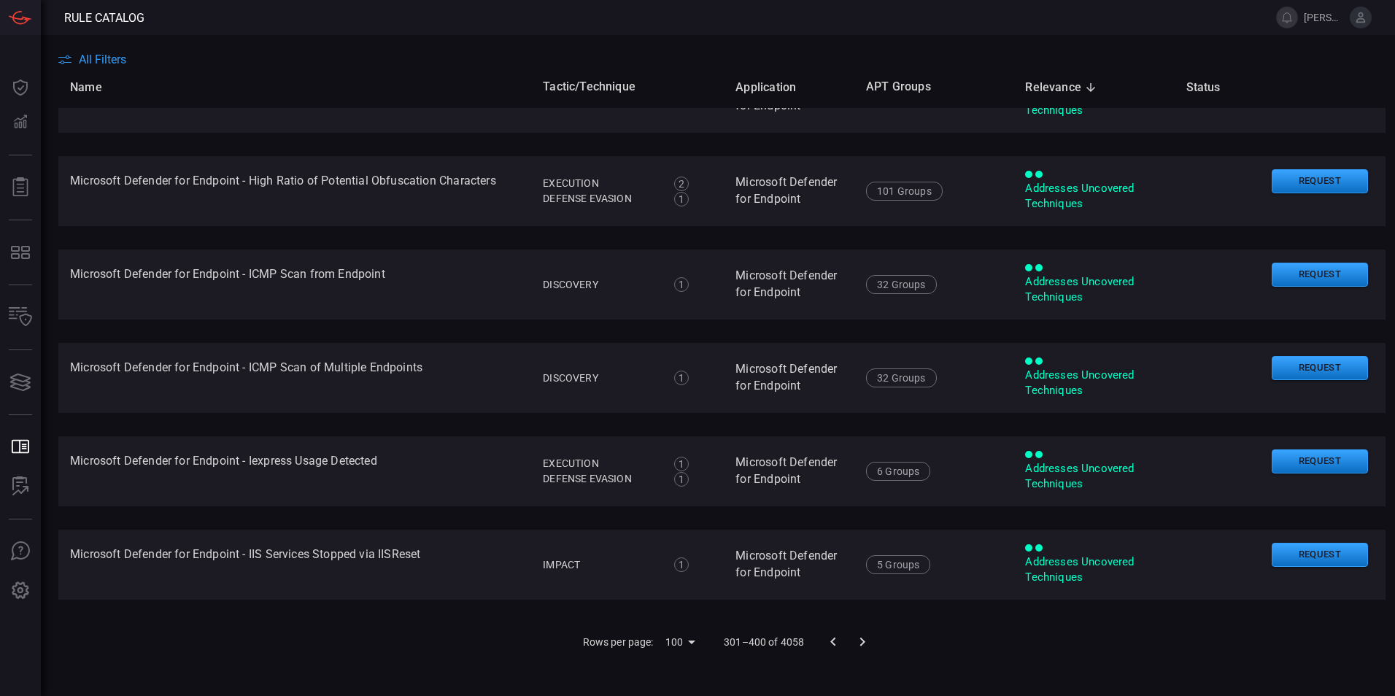
click at [855, 640] on icon "Go to next page" at bounding box center [863, 642] width 18 height 18
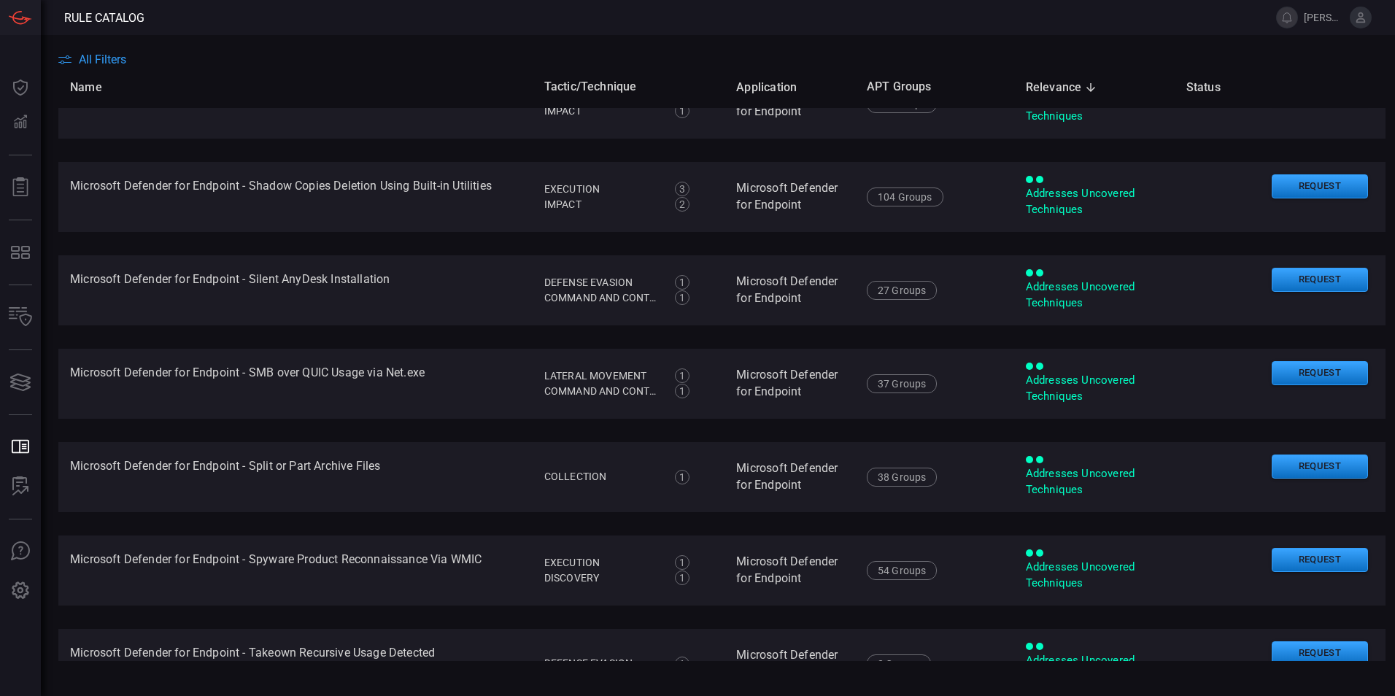
scroll to position [4013, 0]
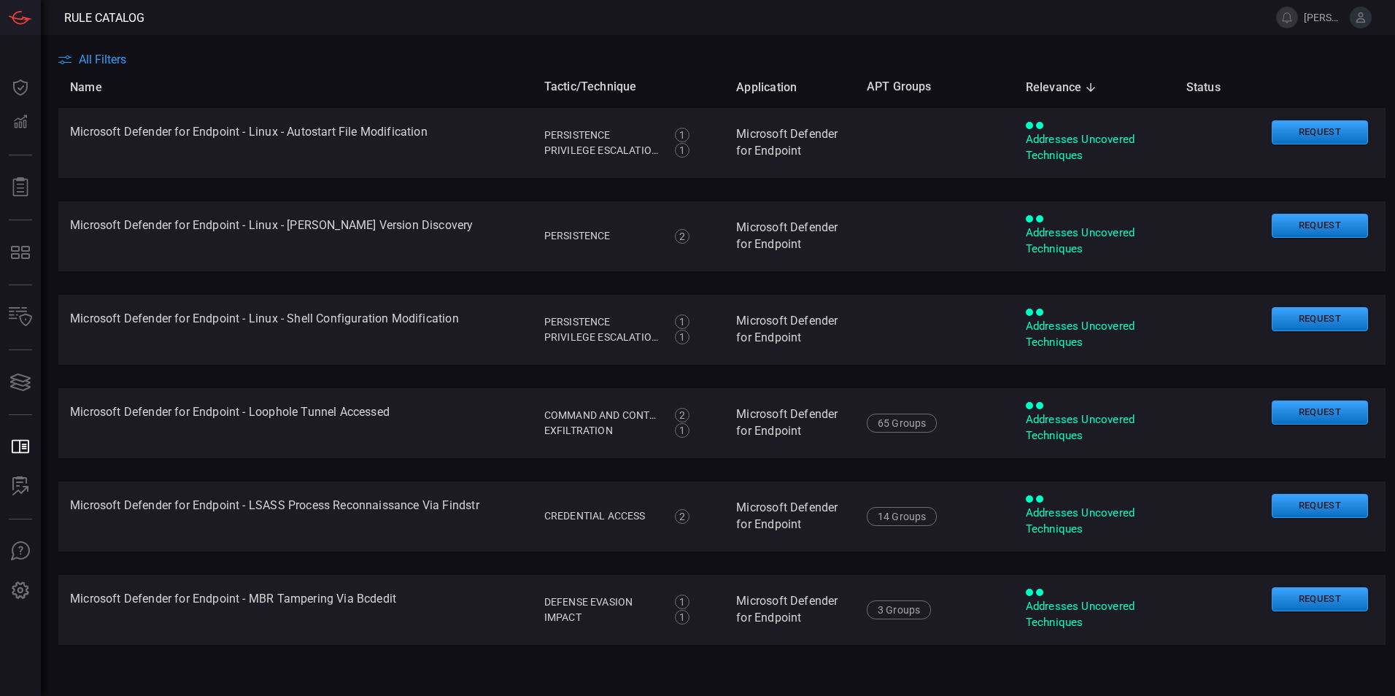
scroll to position [4013, 0]
